Goal: Task Accomplishment & Management: Use online tool/utility

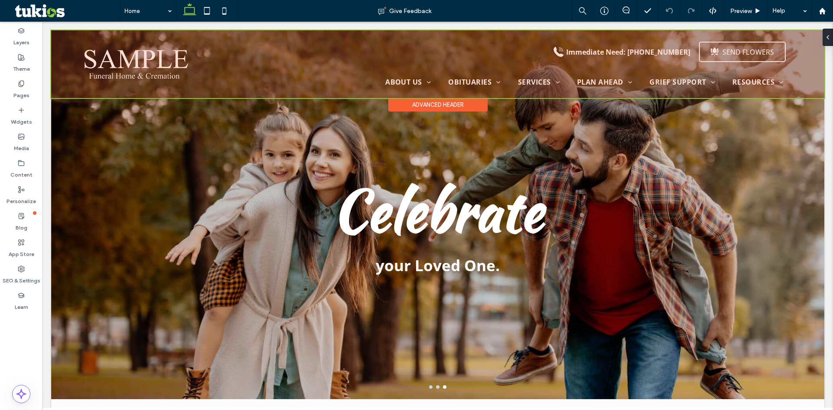
click at [141, 70] on div at bounding box center [437, 64] width 773 height 68
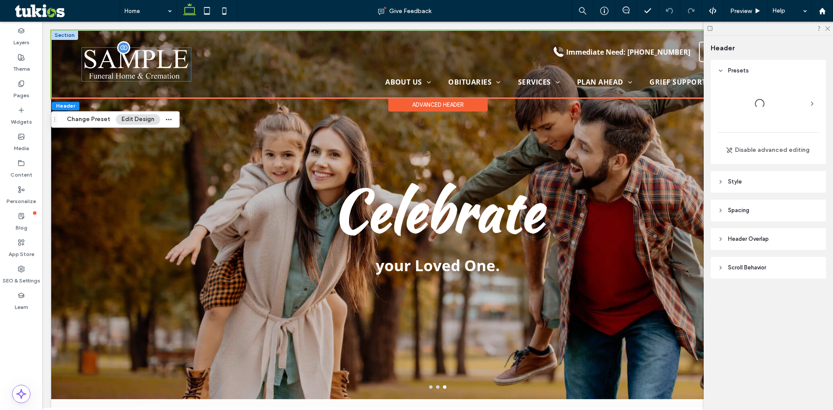
click at [141, 69] on img at bounding box center [136, 64] width 109 height 33
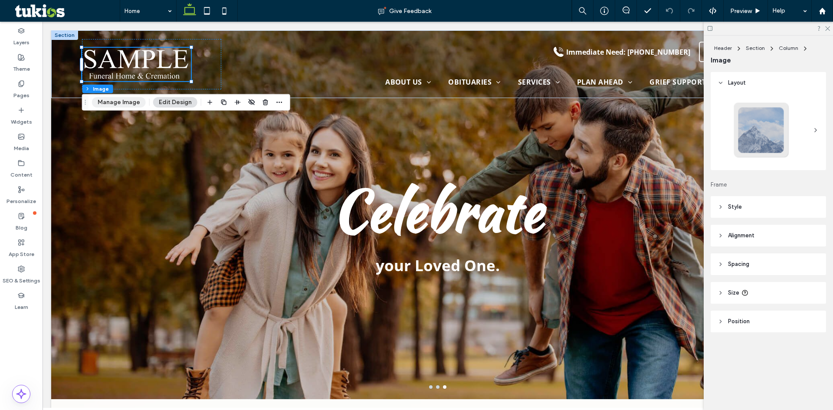
click at [128, 100] on button "Manage Image" at bounding box center [119, 102] width 54 height 10
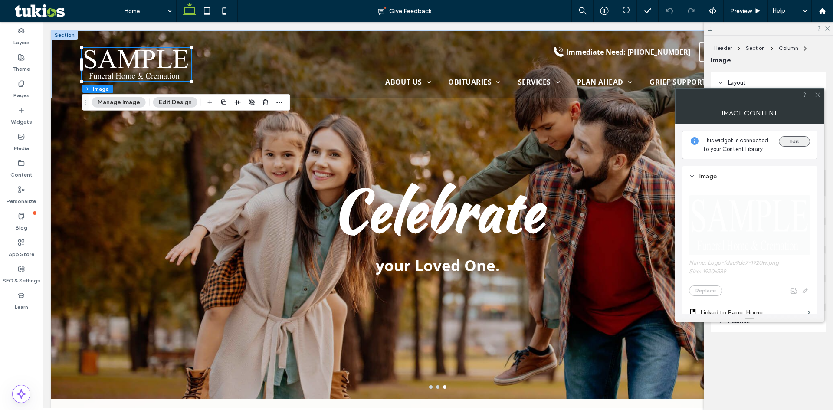
click at [804, 138] on button "Edit" at bounding box center [794, 141] width 31 height 10
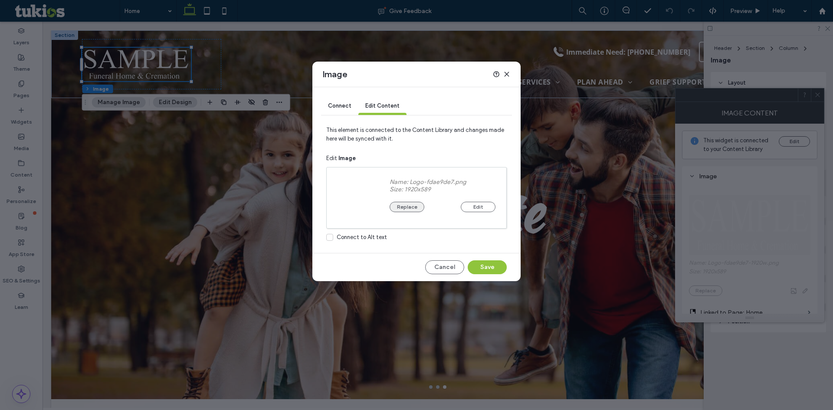
click at [416, 209] on button "Replace" at bounding box center [407, 207] width 35 height 10
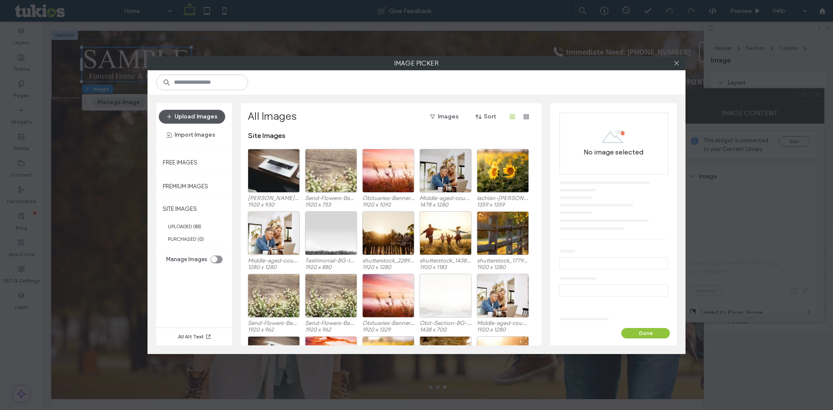
click at [214, 114] on button "Upload Images" at bounding box center [192, 117] width 66 height 14
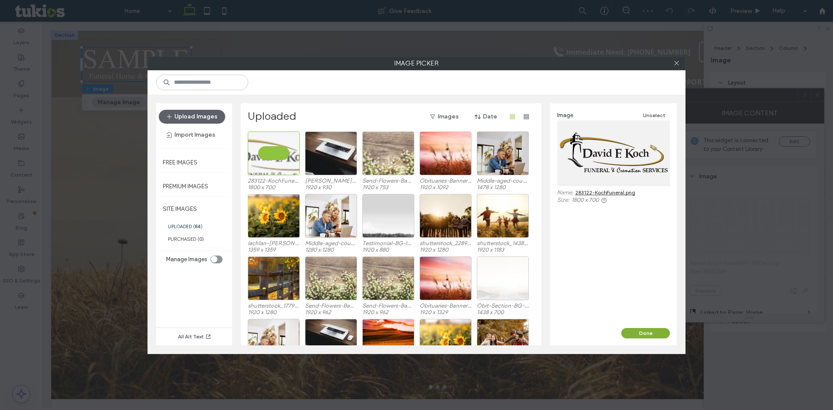
click at [664, 330] on button "Done" at bounding box center [645, 333] width 49 height 10
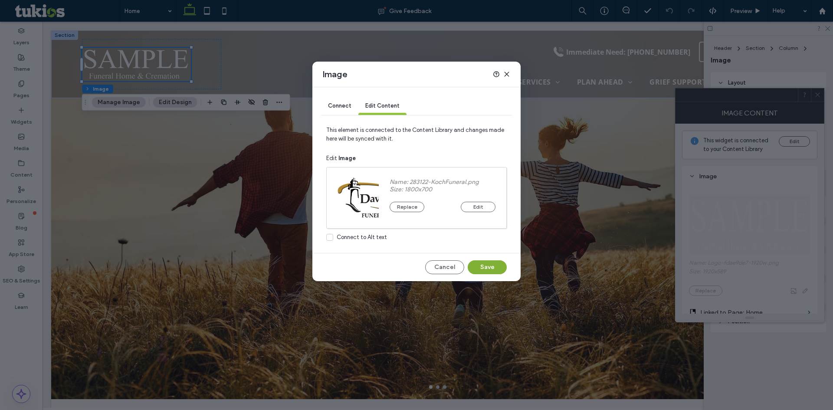
click at [493, 263] on button "Save" at bounding box center [487, 267] width 39 height 14
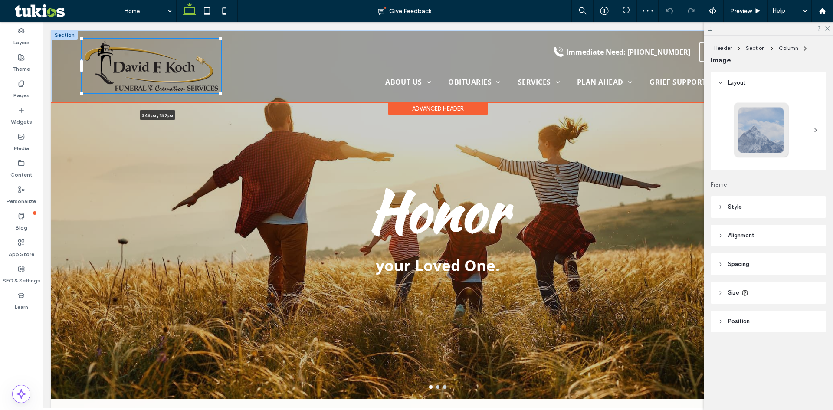
drag, startPoint x: 192, startPoint y: 85, endPoint x: 247, endPoint y: 96, distance: 56.6
click at [247, 96] on div "348px , 152px Immediate Need: [PHONE_NUMBER] .st0-{display:none;} .st1-{display…" at bounding box center [437, 66] width 773 height 72
type input "***"
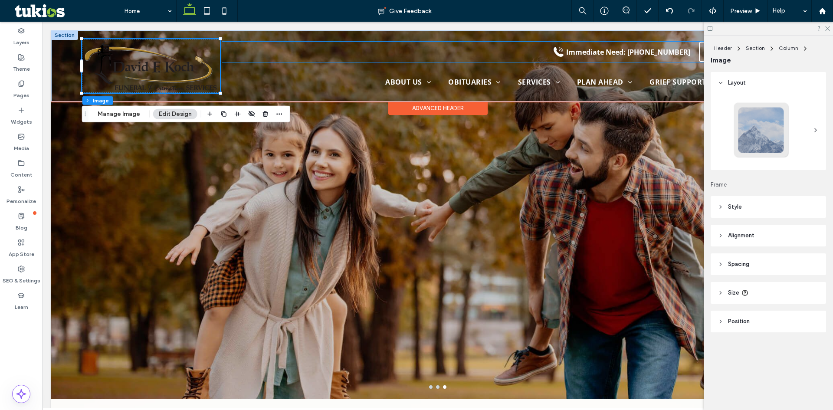
click at [642, 55] on div "Immediate Need: [PHONE_NUMBER]" at bounding box center [628, 52] width 124 height 10
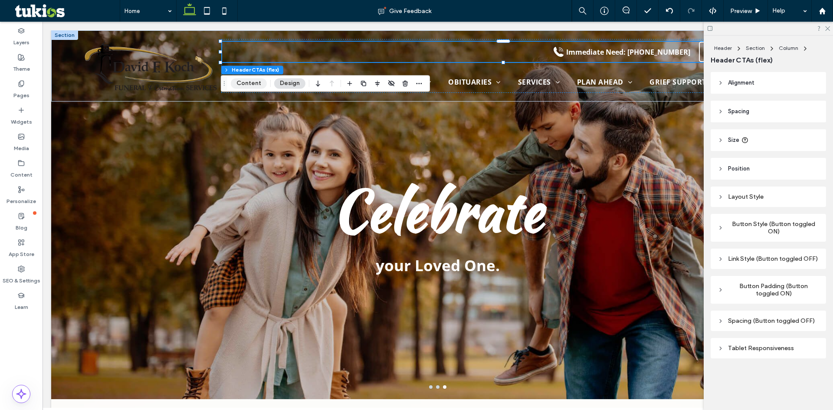
click at [244, 84] on button "Content" at bounding box center [249, 83] width 36 height 10
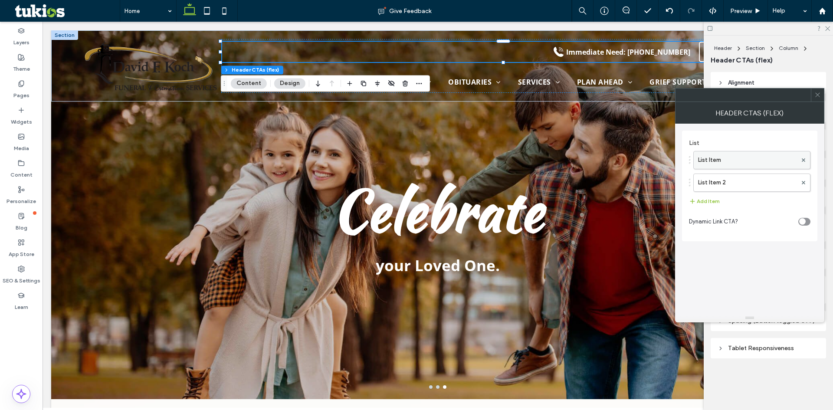
click at [710, 163] on label "List Item" at bounding box center [747, 159] width 99 height 17
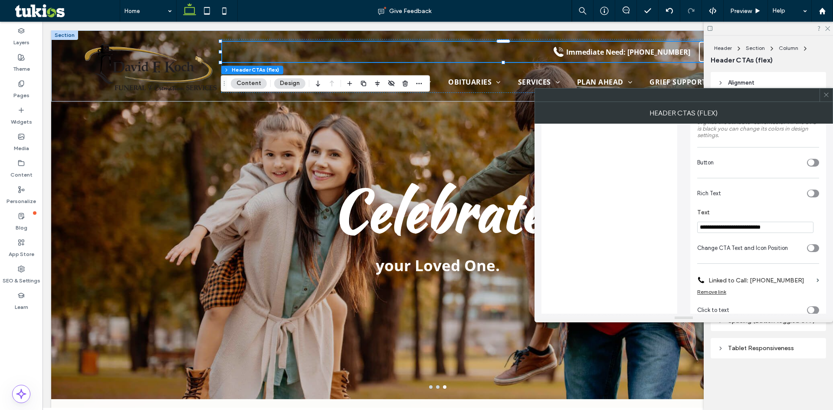
scroll to position [174, 0]
drag, startPoint x: 784, startPoint y: 224, endPoint x: 746, endPoint y: 229, distance: 38.1
click at [746, 229] on input "**********" at bounding box center [755, 224] width 116 height 11
paste input "*"
type input "**********"
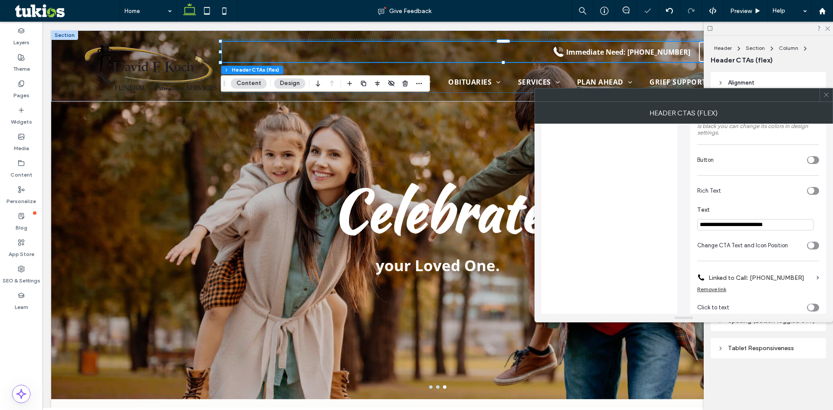
click at [783, 276] on label "Linked to Call: [PHONE_NUMBER]" at bounding box center [761, 278] width 105 height 16
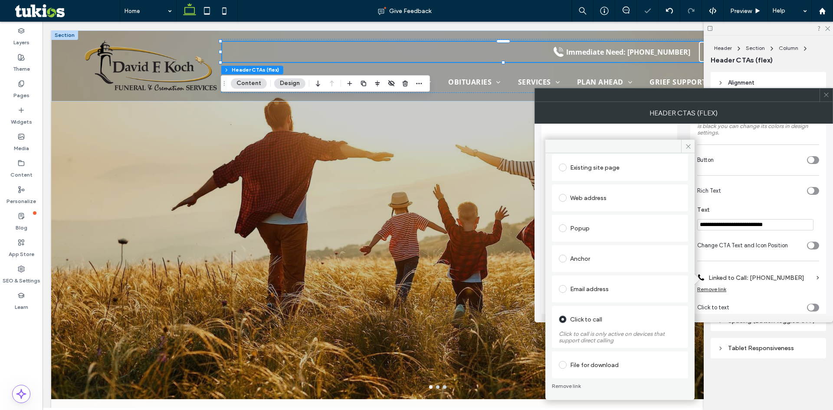
scroll to position [45, 0]
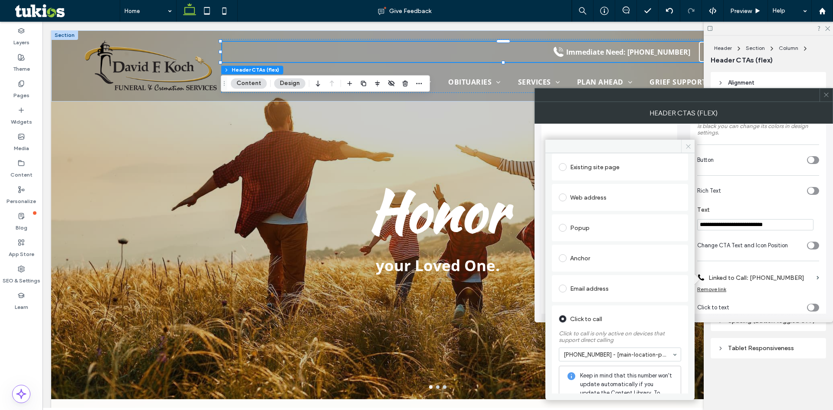
click at [686, 147] on icon at bounding box center [688, 146] width 7 height 7
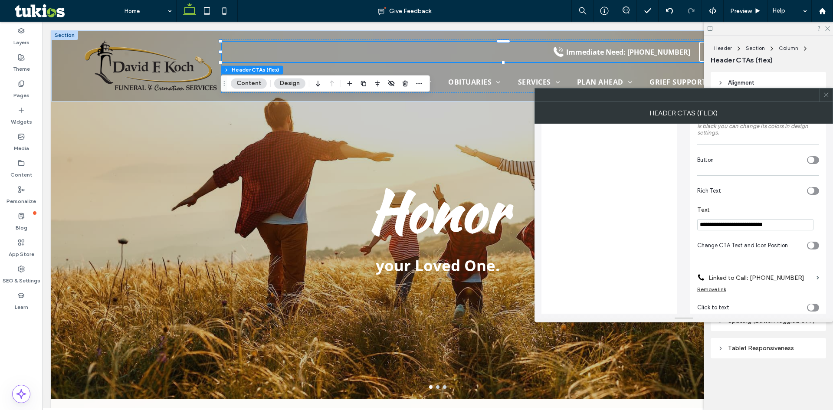
click at [828, 97] on icon at bounding box center [826, 95] width 7 height 7
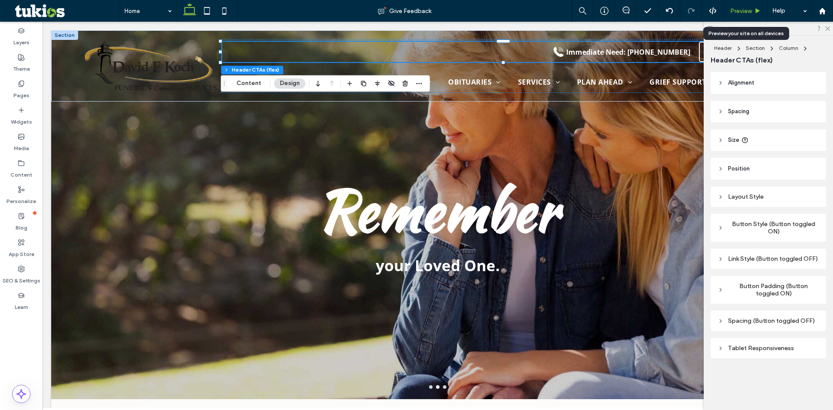
click at [741, 10] on span "Preview" at bounding box center [741, 10] width 22 height 7
